Goal: Task Accomplishment & Management: Manage account settings

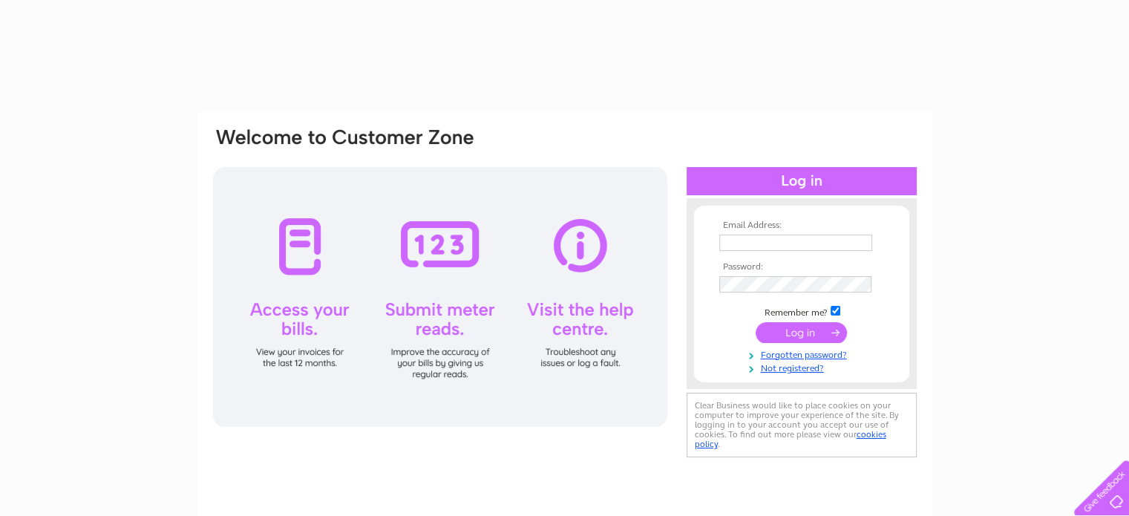
click at [776, 240] on input "text" at bounding box center [795, 243] width 153 height 16
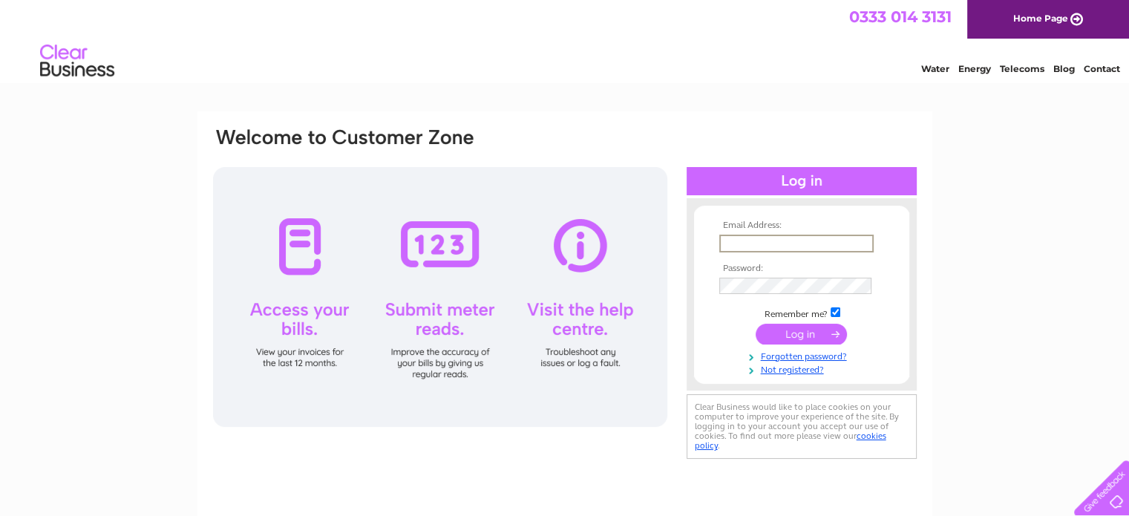
type input "elaine.gardner@shanksgroup.co.uk"
click at [801, 323] on input "submit" at bounding box center [801, 333] width 91 height 21
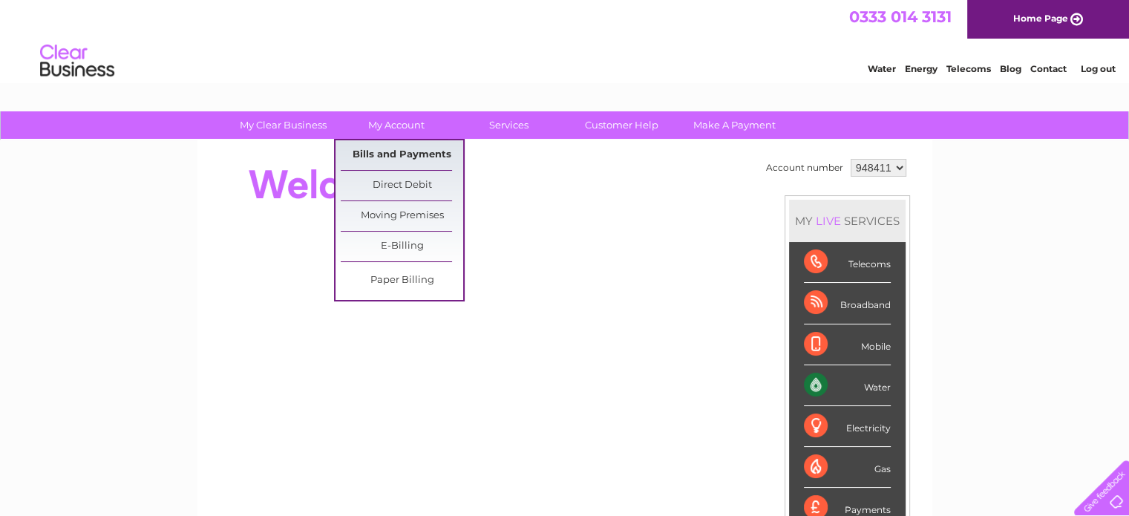
click at [373, 158] on link "Bills and Payments" at bounding box center [402, 155] width 122 height 30
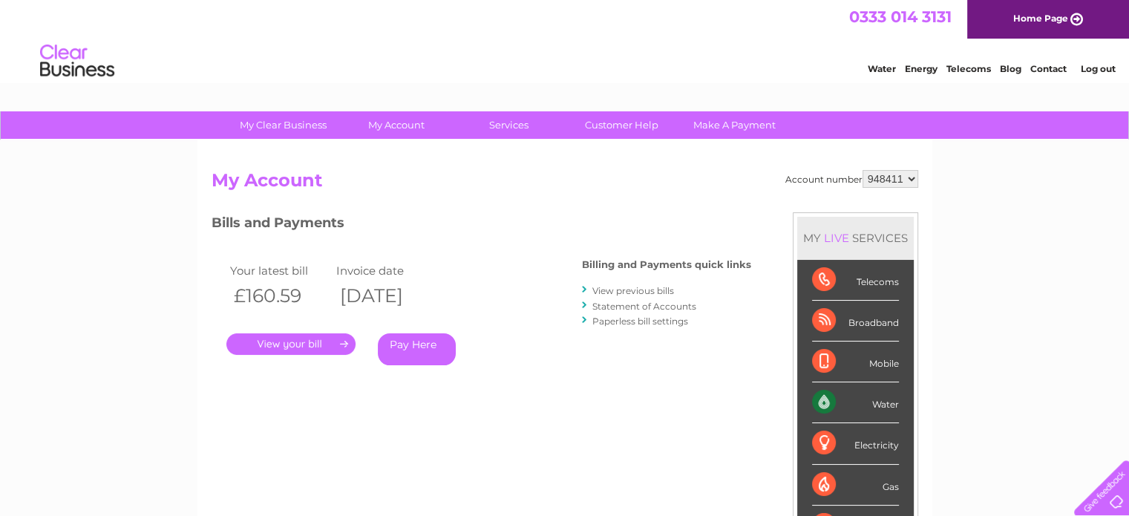
click at [300, 342] on link "." at bounding box center [290, 344] width 129 height 22
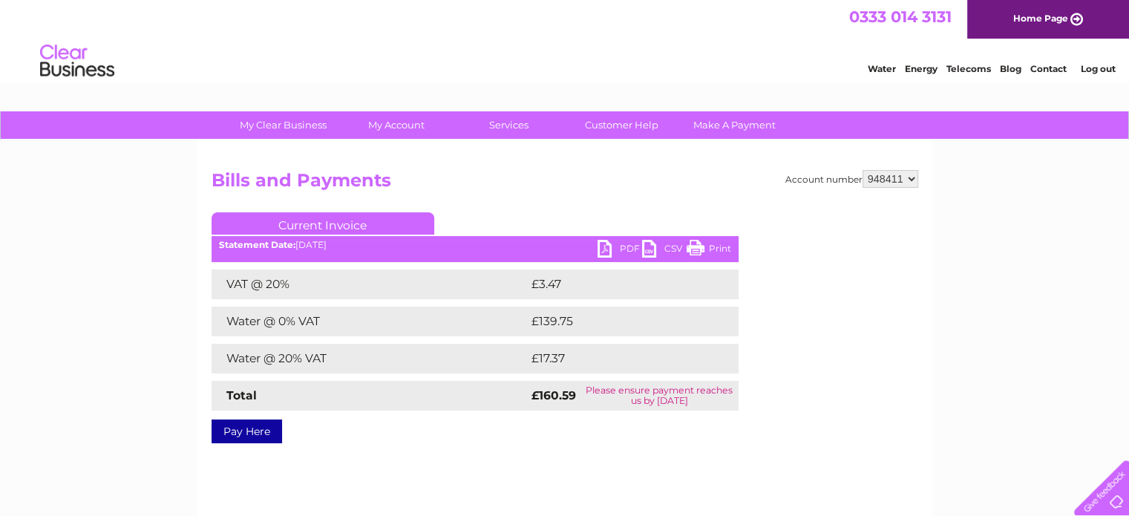
click at [715, 246] on link "Print" at bounding box center [709, 251] width 45 height 22
